Goal: Information Seeking & Learning: Learn about a topic

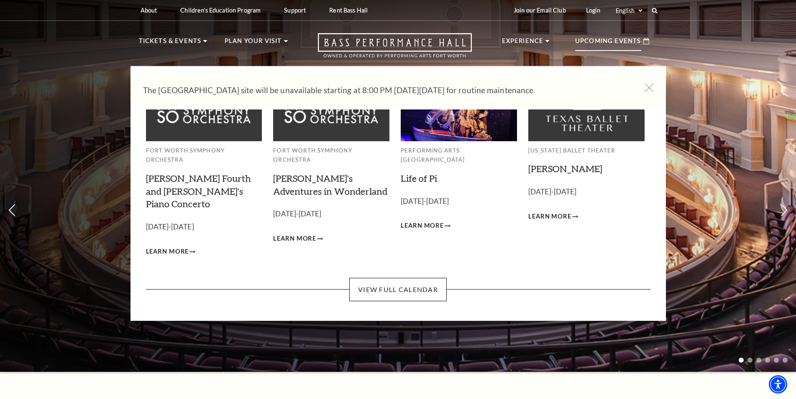
click at [437, 136] on img at bounding box center [459, 110] width 116 height 62
click at [417, 278] on link "View Full Calendar" at bounding box center [397, 289] width 97 height 23
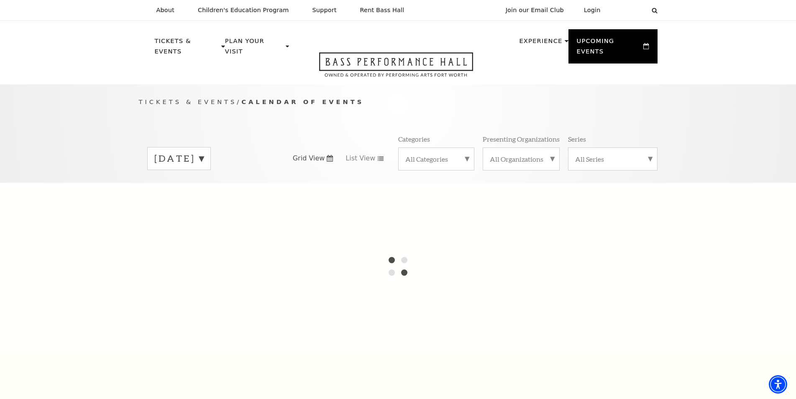
click at [204, 152] on label "[DATE]" at bounding box center [178, 158] width 49 height 13
click at [204, 171] on label "[DATE]" at bounding box center [178, 176] width 49 height 18
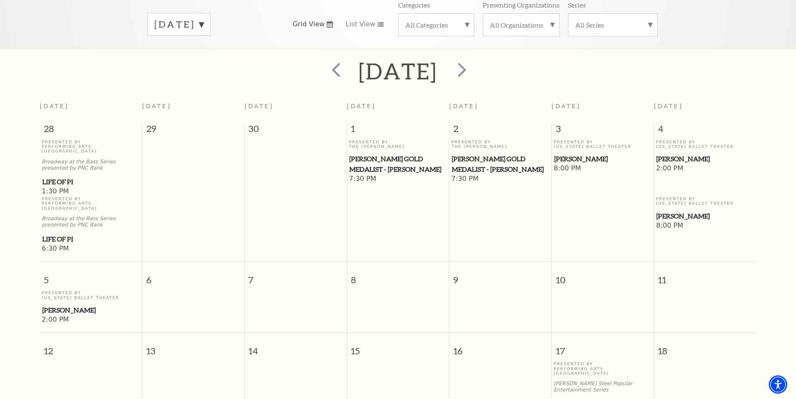
scroll to position [135, 0]
click at [204, 17] on label "[DATE]" at bounding box center [178, 23] width 49 height 13
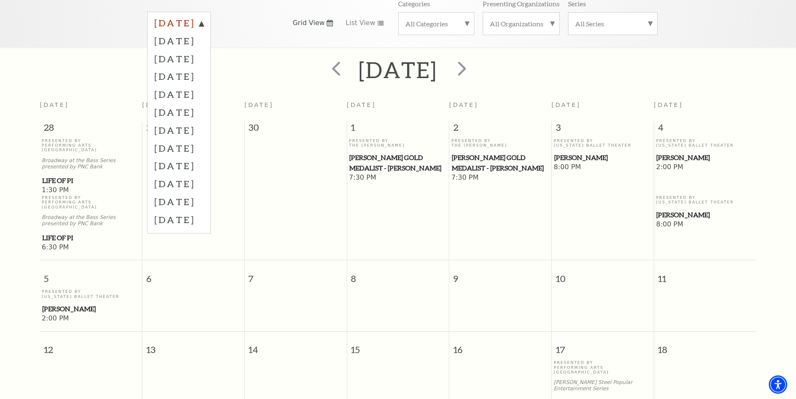
click at [204, 17] on label "[DATE]" at bounding box center [178, 24] width 49 height 15
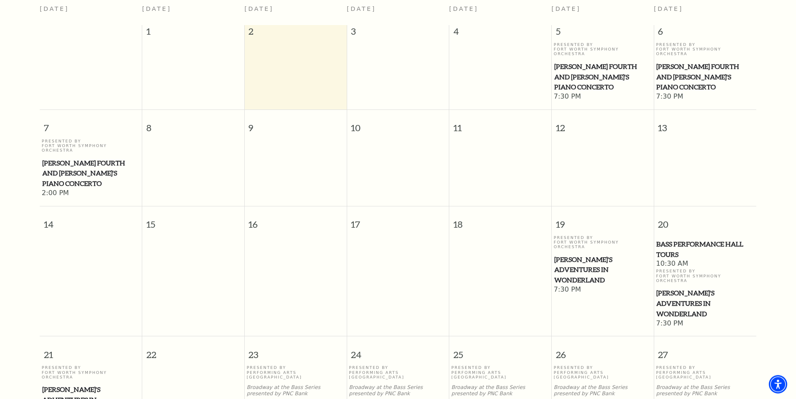
scroll to position [0, 0]
